Goal: Information Seeking & Learning: Learn about a topic

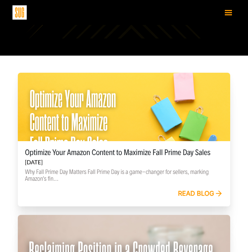
scroll to position [167, 0]
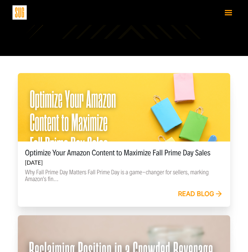
click at [193, 193] on link "Read blog" at bounding box center [200, 194] width 45 height 8
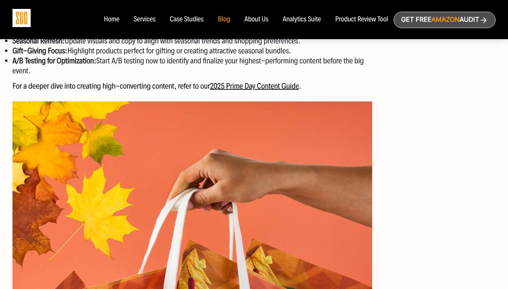
scroll to position [722, 0]
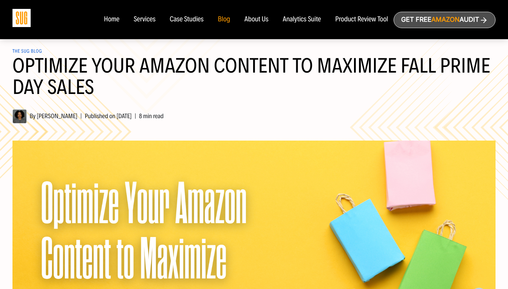
click at [224, 23] on div "Blog" at bounding box center [224, 20] width 12 height 8
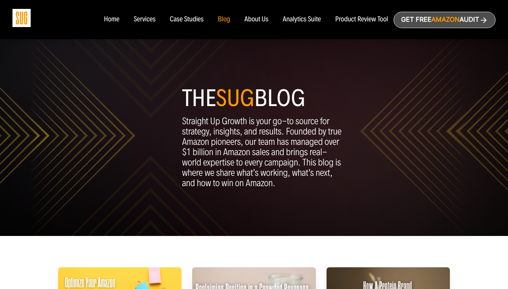
click at [224, 22] on div "Blog" at bounding box center [224, 20] width 12 height 8
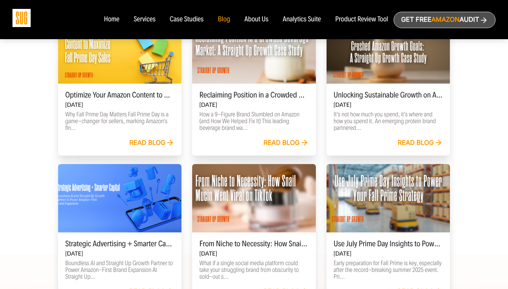
scroll to position [251, 0]
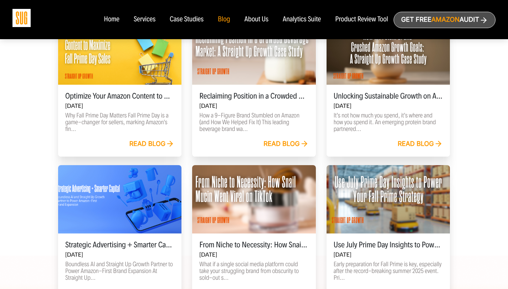
click at [407, 144] on link "Read blog" at bounding box center [419, 144] width 45 height 8
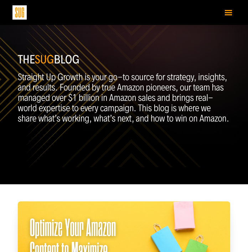
scroll to position [159, 0]
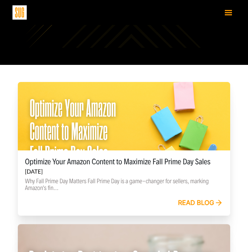
click at [191, 203] on link "Read blog" at bounding box center [200, 203] width 45 height 8
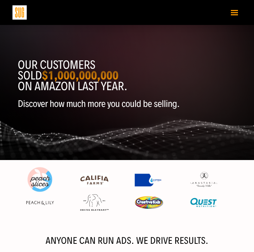
click at [237, 13] on button "Toggle navigation" at bounding box center [234, 12] width 14 height 12
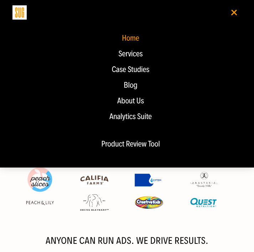
click at [132, 85] on div "Blog" at bounding box center [131, 85] width 222 height 9
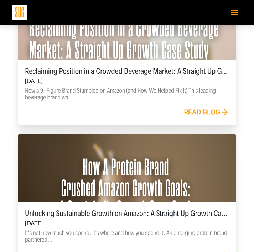
scroll to position [404, 0]
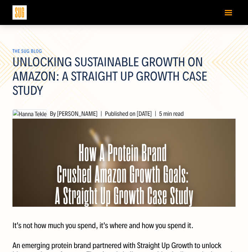
click at [140, 144] on div at bounding box center [123, 163] width 223 height 88
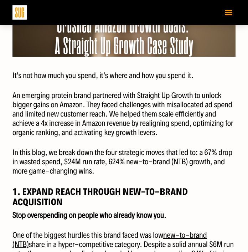
scroll to position [196, 0]
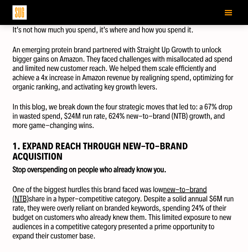
click at [227, 14] on button "Toggle navigation" at bounding box center [228, 12] width 14 height 12
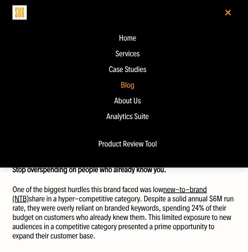
click at [128, 71] on div "Case Studies" at bounding box center [128, 69] width 216 height 9
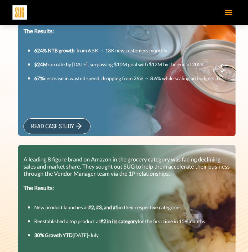
scroll to position [280, 0]
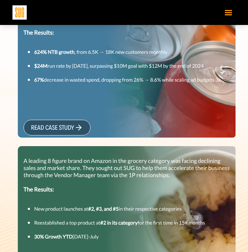
click at [76, 127] on icon at bounding box center [78, 127] width 9 height 9
